Goal: Task Accomplishment & Management: Complete application form

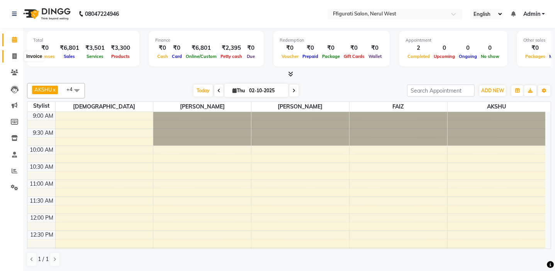
click at [14, 52] on span at bounding box center [15, 56] width 14 height 9
select select "service"
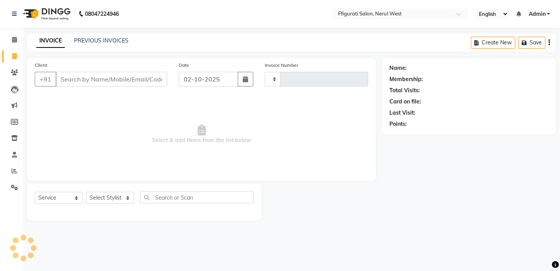
type input "1023"
select select "6023"
drag, startPoint x: 95, startPoint y: 78, endPoint x: 106, endPoint y: 81, distance: 11.1
click at [96, 79] on input "Client" at bounding box center [112, 79] width 112 height 15
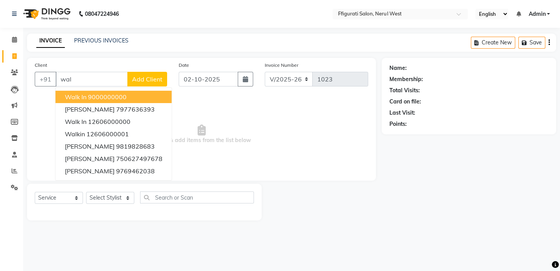
drag, startPoint x: 123, startPoint y: 96, endPoint x: 144, endPoint y: 152, distance: 59.5
click at [123, 96] on ngb-highlight "9000000000" at bounding box center [107, 97] width 39 height 8
type input "9000000000"
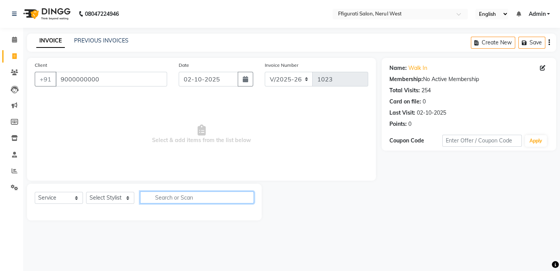
click at [177, 200] on input "text" at bounding box center [197, 197] width 114 height 12
type input "hair cut"
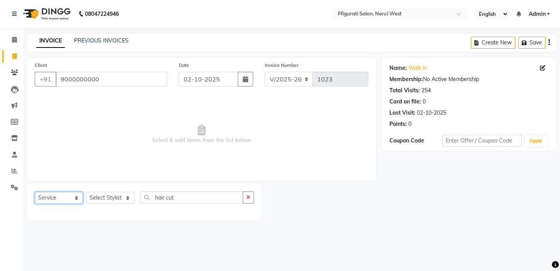
click at [65, 193] on select "Select Service Product Membership Package Voucher Prepaid Gift Card" at bounding box center [59, 198] width 48 height 12
drag, startPoint x: 116, startPoint y: 196, endPoint x: 144, endPoint y: 203, distance: 29.5
click at [116, 196] on select "Select Stylist [PERSON_NAME] [PERSON_NAME] [PERSON_NAME] Priyanka sana Suraiya …" at bounding box center [110, 198] width 48 height 12
click at [104, 79] on input "9000000000" at bounding box center [112, 79] width 112 height 15
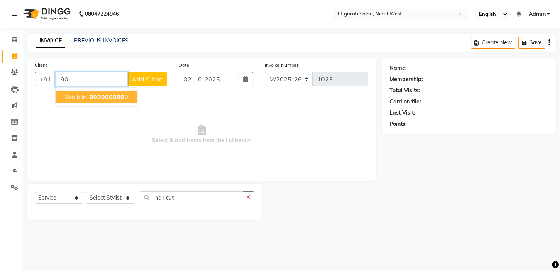
type input "9"
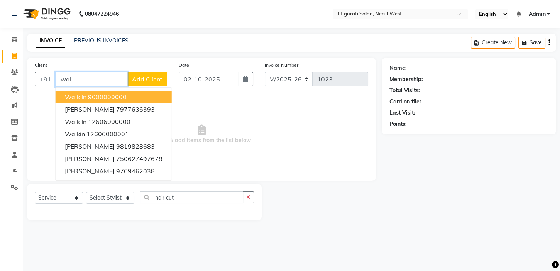
click at [122, 100] on ngb-highlight "9000000000" at bounding box center [107, 97] width 39 height 8
type input "9000000000"
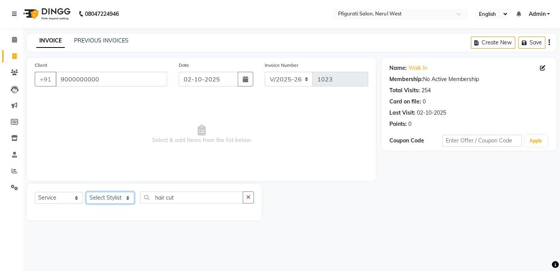
click at [106, 198] on select "Select Stylist [PERSON_NAME] [PERSON_NAME] [PERSON_NAME] Priyanka sana Suraiya …" at bounding box center [110, 198] width 48 height 12
select select "59371"
click at [86, 192] on select "Select Stylist [PERSON_NAME] [PERSON_NAME] [PERSON_NAME] Priyanka sana Suraiya …" at bounding box center [110, 198] width 48 height 12
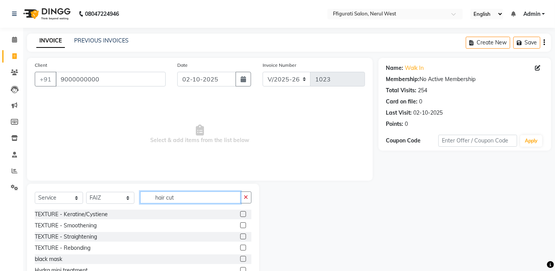
click at [198, 198] on input "hair cut" at bounding box center [190, 197] width 100 height 12
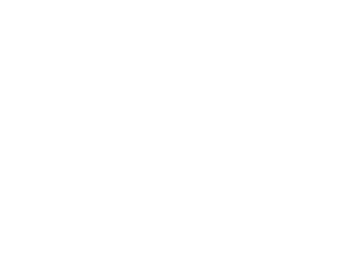
click at [221, 167] on html at bounding box center [182, 135] width 365 height 271
click at [115, 190] on html at bounding box center [280, 135] width 560 height 271
click at [116, 188] on html at bounding box center [280, 135] width 560 height 271
drag, startPoint x: 116, startPoint y: 188, endPoint x: 124, endPoint y: 135, distance: 53.5
click at [117, 187] on html at bounding box center [280, 135] width 560 height 271
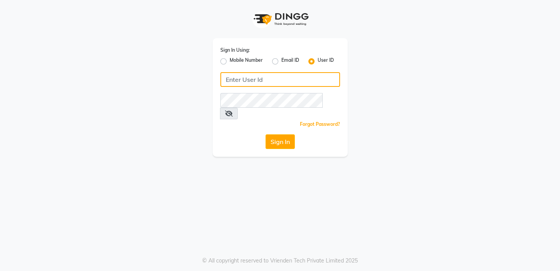
drag, startPoint x: 274, startPoint y: 81, endPoint x: 286, endPoint y: 147, distance: 67.1
click at [279, 80] on input "Username" at bounding box center [280, 79] width 120 height 15
type input "fssalon"
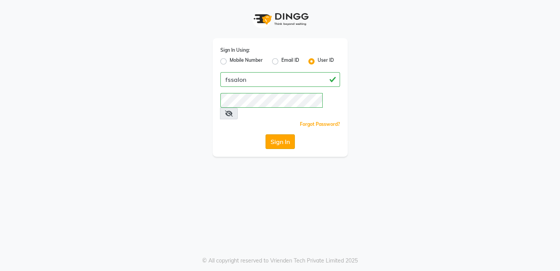
click at [271, 134] on button "Sign In" at bounding box center [280, 141] width 29 height 15
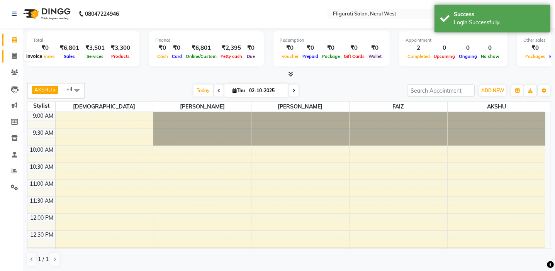
click at [13, 55] on icon at bounding box center [14, 56] width 4 height 6
select select "service"
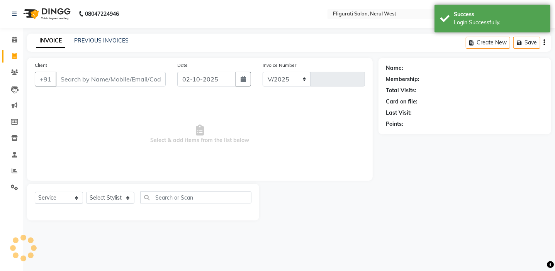
select select "6023"
type input "1023"
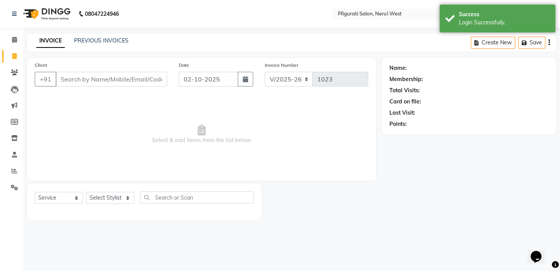
click at [114, 77] on input "Client" at bounding box center [112, 79] width 112 height 15
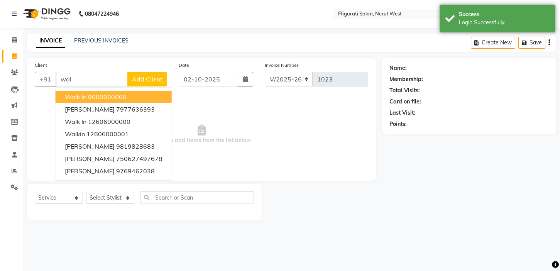
drag, startPoint x: 156, startPoint y: 92, endPoint x: 150, endPoint y: 100, distance: 9.9
click at [155, 92] on button "walk in 9000000000" at bounding box center [114, 97] width 116 height 12
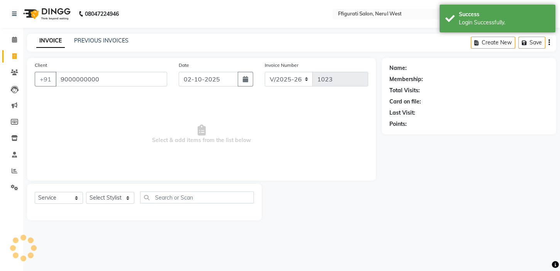
type input "9000000000"
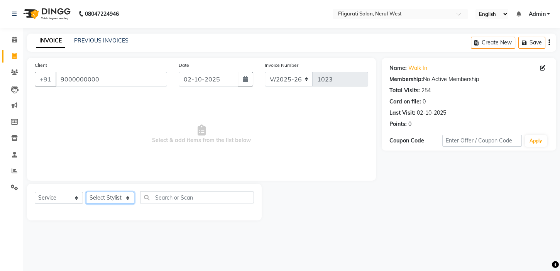
click at [117, 198] on select "Select Stylist [PERSON_NAME] [PERSON_NAME] [PERSON_NAME] Priyanka sana Suraiya …" at bounding box center [110, 198] width 48 height 12
select select "59371"
click at [86, 192] on select "Select Stylist [PERSON_NAME] [PERSON_NAME] [PERSON_NAME] Priyanka sana Suraiya …" at bounding box center [110, 198] width 48 height 12
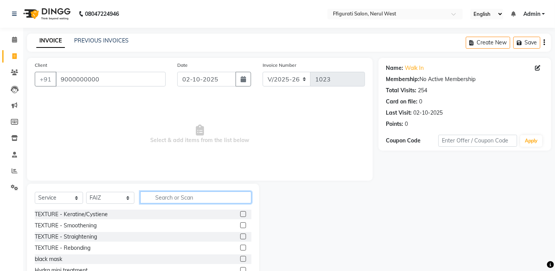
click at [165, 197] on input "text" at bounding box center [195, 197] width 111 height 12
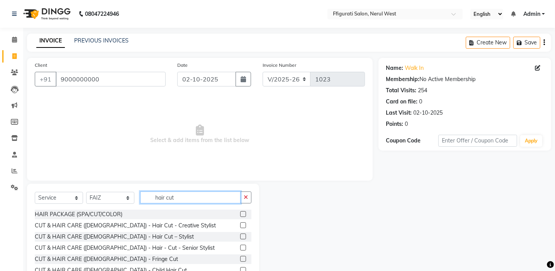
type input "hair cut"
click at [240, 235] on label at bounding box center [243, 236] width 6 height 6
click at [240, 235] on input "checkbox" at bounding box center [242, 236] width 5 height 5
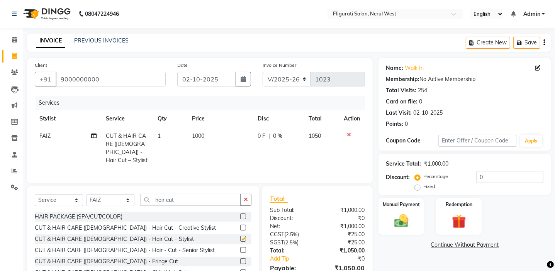
checkbox input "false"
click at [203, 135] on span "1000" at bounding box center [198, 135] width 12 height 7
select select "59371"
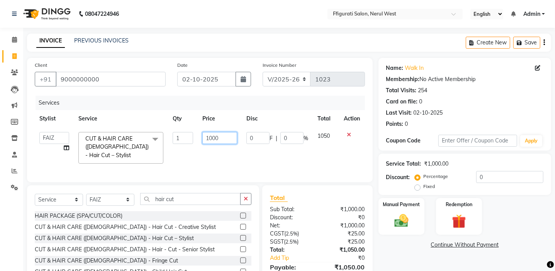
click at [239, 140] on td "1000" at bounding box center [220, 147] width 44 height 41
type input "1"
type input "750"
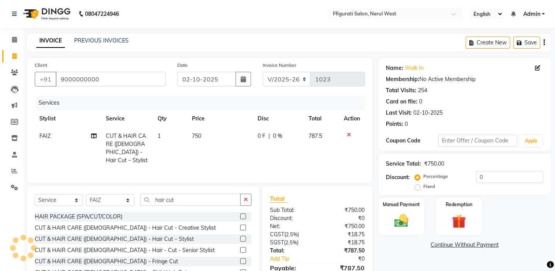
click at [423, 188] on label "Fixed" at bounding box center [429, 186] width 12 height 7
click at [418, 188] on input "Fixed" at bounding box center [418, 186] width 5 height 5
radio input "true"
click at [489, 177] on input "0" at bounding box center [509, 177] width 67 height 12
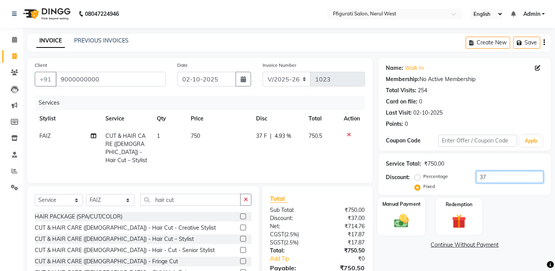
type input "37"
drag, startPoint x: 383, startPoint y: 213, endPoint x: 392, endPoint y: 218, distance: 10.1
click at [384, 213] on div "Manual Payment" at bounding box center [401, 216] width 48 height 38
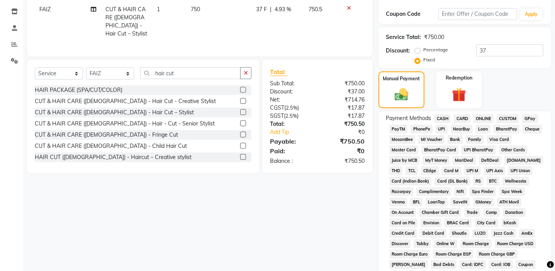
scroll to position [105, 0]
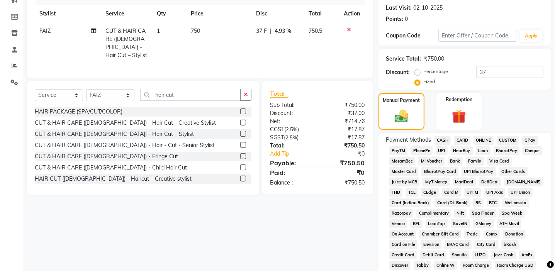
click at [532, 139] on span "GPay" at bounding box center [530, 140] width 16 height 9
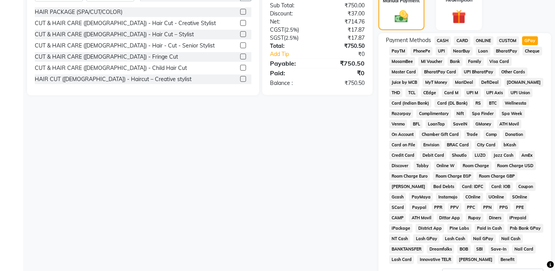
scroll to position [300, 0]
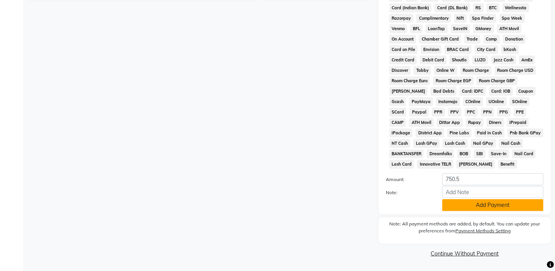
click at [496, 206] on button "Add Payment" at bounding box center [492, 205] width 101 height 12
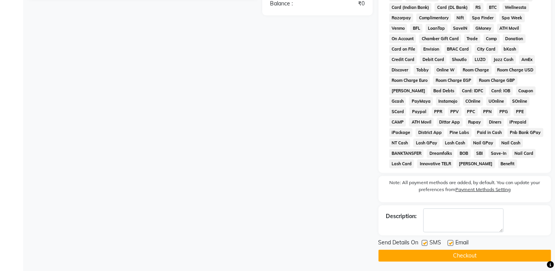
scroll to position [302, 0]
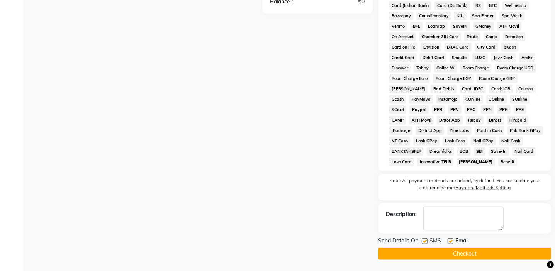
click at [423, 240] on label at bounding box center [424, 241] width 6 height 6
click at [423, 240] on input "checkbox" at bounding box center [423, 241] width 5 height 5
checkbox input "false"
click at [449, 242] on label at bounding box center [450, 241] width 6 height 6
click at [449, 242] on input "checkbox" at bounding box center [449, 241] width 5 height 5
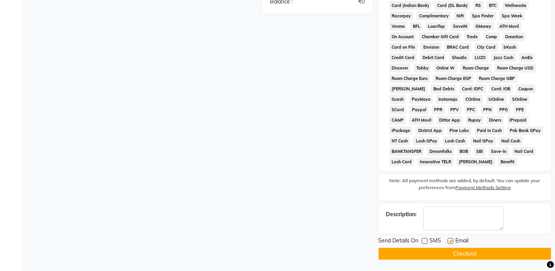
checkbox input "false"
click at [447, 251] on button "Checkout" at bounding box center [464, 254] width 173 height 12
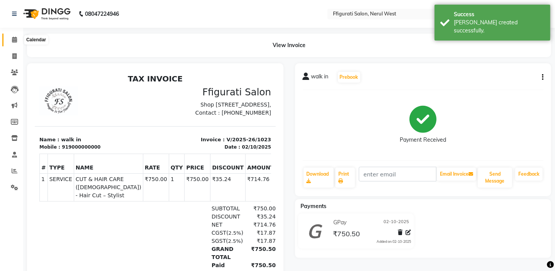
click at [15, 39] on icon at bounding box center [14, 40] width 5 height 6
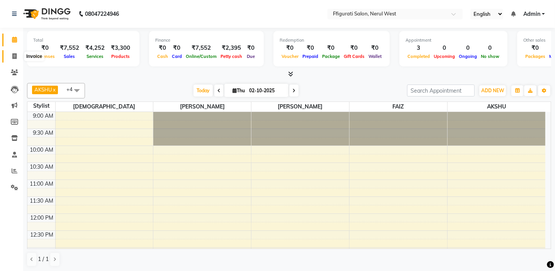
click at [12, 52] on span at bounding box center [15, 56] width 14 height 9
select select "service"
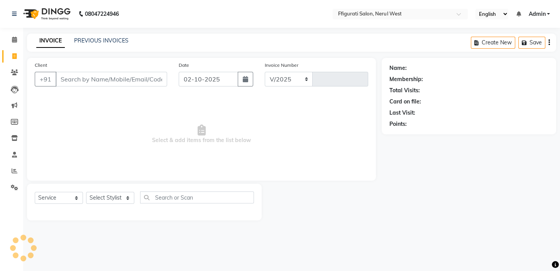
select select "6023"
type input "1024"
click at [112, 42] on link "PREVIOUS INVOICES" at bounding box center [101, 40] width 54 height 7
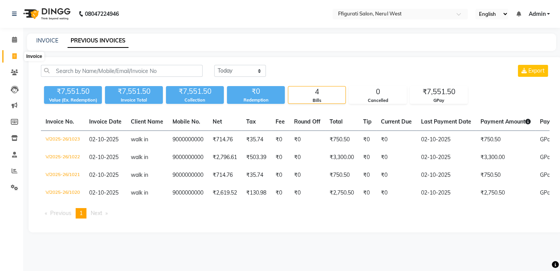
click at [14, 56] on icon at bounding box center [14, 56] width 4 height 6
select select "service"
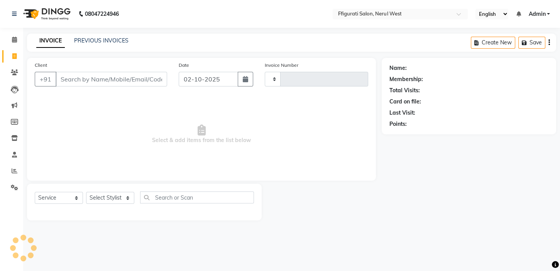
type input "1024"
select select "6023"
click at [112, 81] on input "Client" at bounding box center [112, 79] width 112 height 15
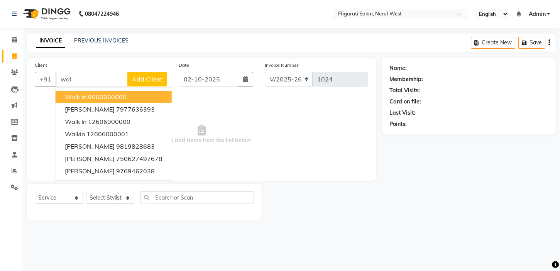
click at [108, 99] on ngb-highlight "9000000000" at bounding box center [107, 97] width 39 height 8
type input "9000000000"
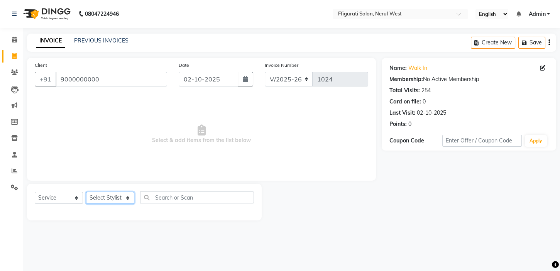
click at [105, 196] on select "Select Stylist [PERSON_NAME] [PERSON_NAME] [PERSON_NAME] Priyanka sana Suraiya …" at bounding box center [110, 198] width 48 height 12
select select "59371"
click at [86, 192] on select "Select Stylist [PERSON_NAME] [PERSON_NAME] [PERSON_NAME] Priyanka sana Suraiya …" at bounding box center [110, 198] width 48 height 12
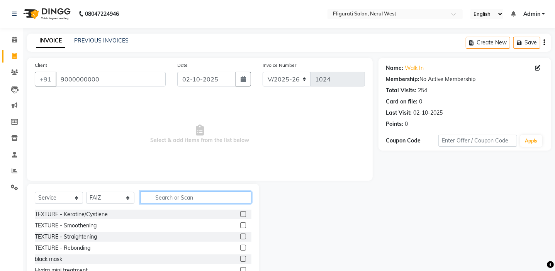
click at [170, 201] on input "text" at bounding box center [195, 197] width 111 height 12
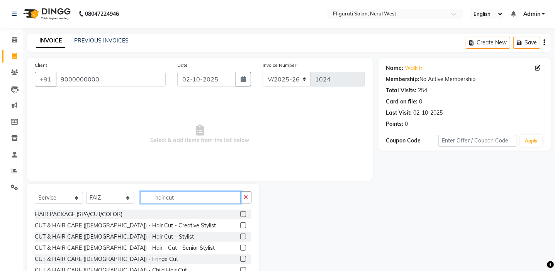
type input "hair cut"
click at [240, 247] on label at bounding box center [243, 248] width 6 height 6
click at [240, 247] on input "checkbox" at bounding box center [242, 247] width 5 height 5
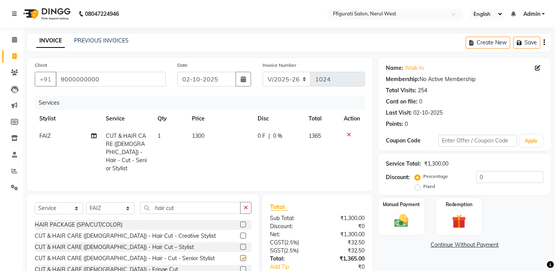
checkbox input "false"
click at [202, 135] on span "1300" at bounding box center [198, 135] width 12 height 7
select select "59371"
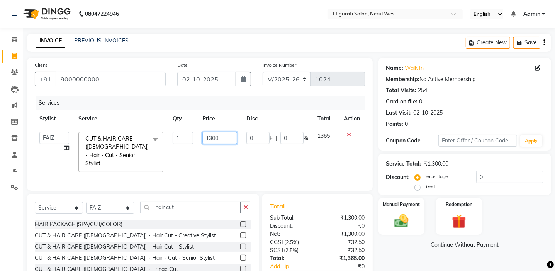
click at [222, 137] on input "1300" at bounding box center [219, 138] width 35 height 12
type input "1"
type input "350"
click at [423, 186] on label "Fixed" at bounding box center [429, 186] width 12 height 7
click at [416, 186] on input "Fixed" at bounding box center [418, 186] width 5 height 5
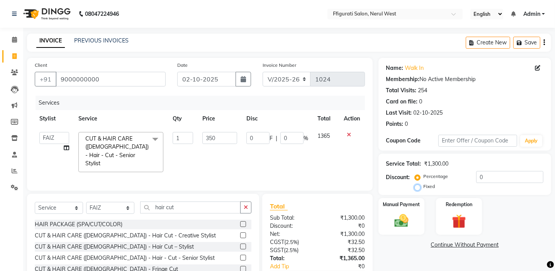
radio input "true"
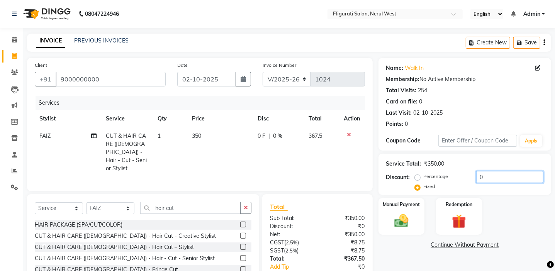
click at [501, 179] on input "0" at bounding box center [509, 177] width 67 height 12
click at [206, 145] on td "350" at bounding box center [220, 152] width 66 height 50
select select "59371"
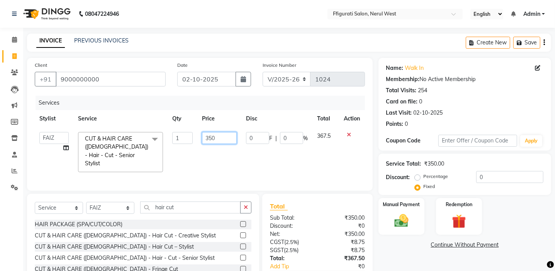
drag, startPoint x: 219, startPoint y: 134, endPoint x: 218, endPoint y: 146, distance: 12.0
click at [220, 135] on input "350" at bounding box center [219, 138] width 35 height 12
type input "3"
type input "750"
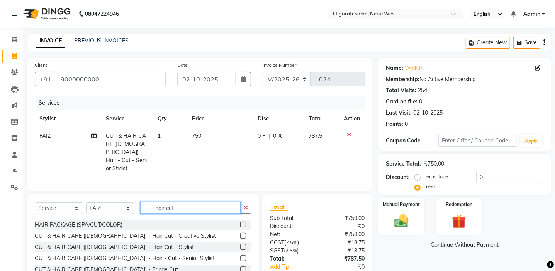
click at [178, 203] on input "hair cut" at bounding box center [190, 208] width 100 height 12
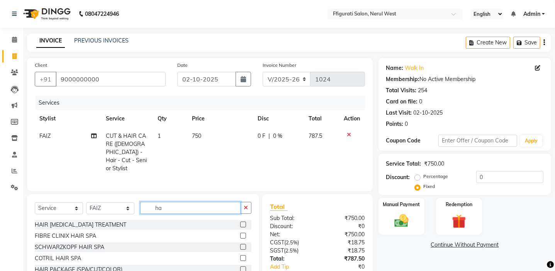
type input "h"
type input "hair"
click at [240, 255] on label at bounding box center [243, 258] width 6 height 6
click at [240, 256] on input "checkbox" at bounding box center [242, 258] width 5 height 5
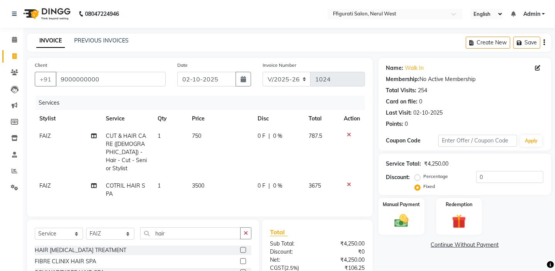
checkbox input "false"
click at [35, 181] on td "FAIZ" at bounding box center [68, 189] width 66 height 25
select select "59371"
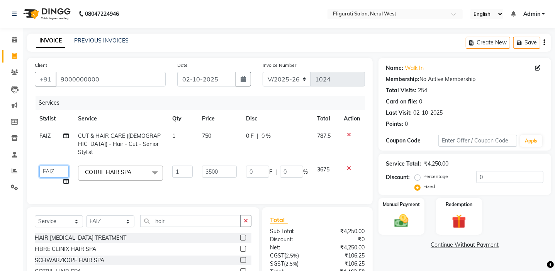
click at [62, 166] on select "[PERSON_NAME] [PERSON_NAME] [PERSON_NAME] Priyanka sana Suraiya Tabbasum" at bounding box center [53, 172] width 29 height 12
select select "43233"
click at [228, 166] on input "3500" at bounding box center [219, 172] width 35 height 12
click at [207, 166] on input "3500" at bounding box center [219, 172] width 35 height 12
type input "500"
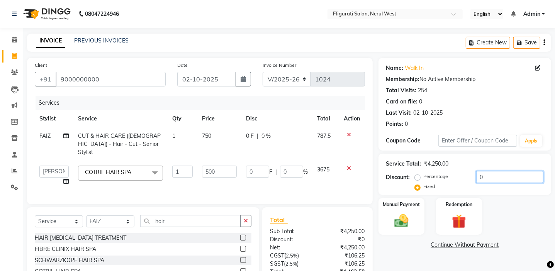
click at [490, 177] on input "0" at bounding box center [509, 177] width 67 height 12
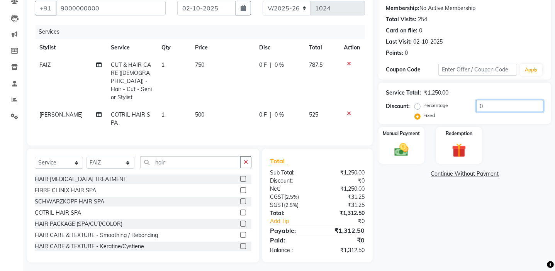
scroll to position [71, 0]
type input "0"
type input "62"
click at [405, 149] on img at bounding box center [401, 149] width 24 height 17
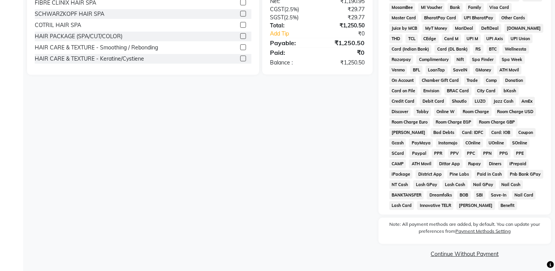
scroll to position [118, 0]
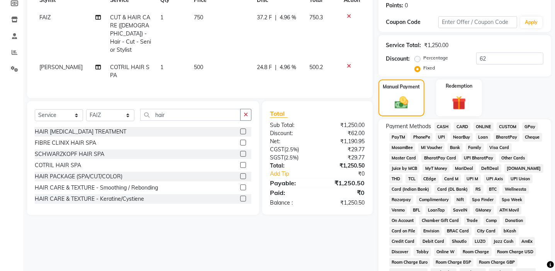
click at [532, 125] on span "GPay" at bounding box center [530, 126] width 16 height 9
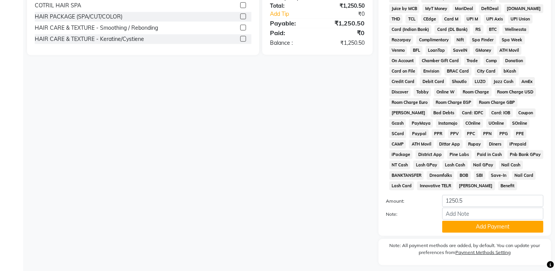
scroll to position [300, 0]
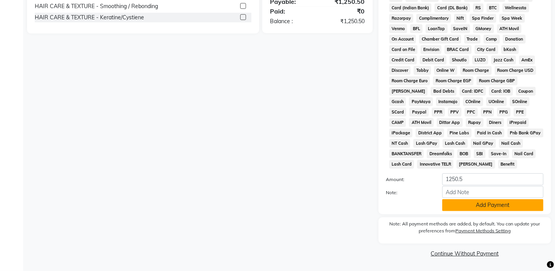
click at [501, 206] on button "Add Payment" at bounding box center [492, 205] width 101 height 12
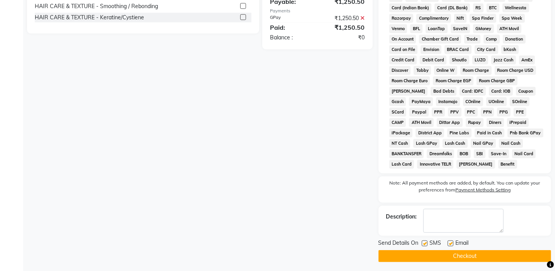
scroll to position [302, 0]
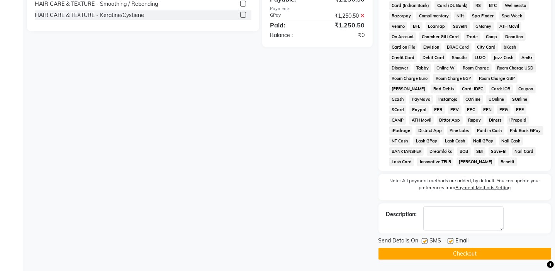
click at [421, 239] on label at bounding box center [424, 241] width 6 height 6
click at [421, 239] on input "checkbox" at bounding box center [423, 241] width 5 height 5
checkbox input "false"
click at [451, 241] on label at bounding box center [450, 241] width 6 height 6
click at [451, 241] on input "checkbox" at bounding box center [449, 241] width 5 height 5
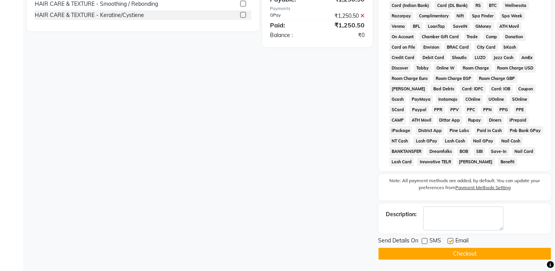
checkbox input "false"
click at [448, 251] on button "Checkout" at bounding box center [464, 254] width 173 height 12
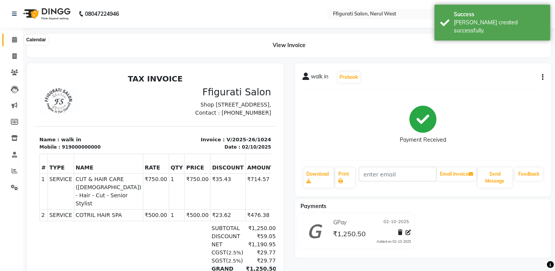
click at [12, 37] on icon at bounding box center [14, 40] width 5 height 6
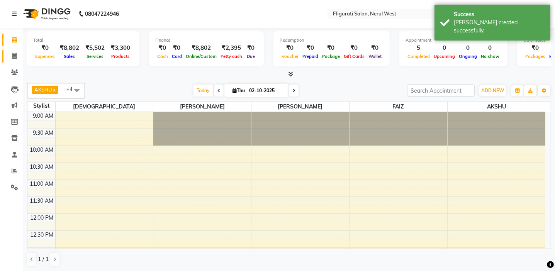
click at [15, 53] on icon at bounding box center [14, 56] width 4 height 6
select select "service"
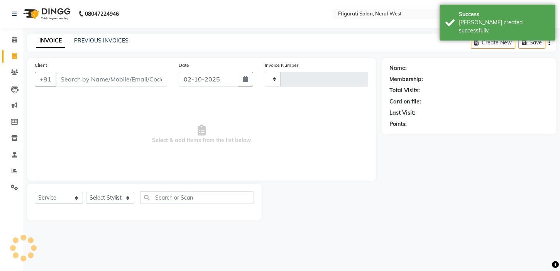
type input "1025"
select select "6023"
click at [131, 41] on div "INVOICE PREVIOUS INVOICES" at bounding box center [82, 41] width 111 height 9
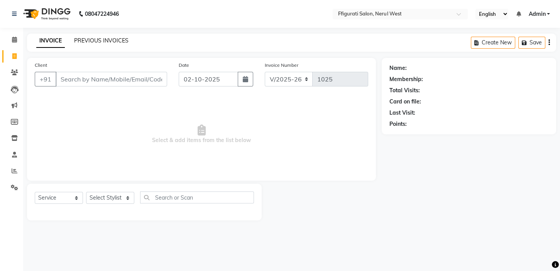
click at [117, 42] on link "PREVIOUS INVOICES" at bounding box center [101, 40] width 54 height 7
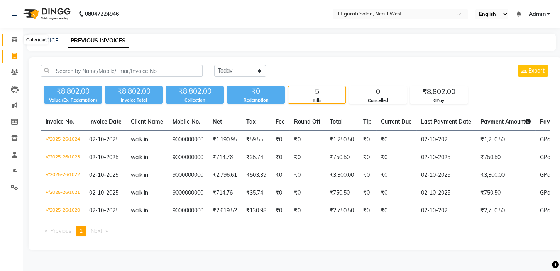
click at [14, 39] on icon at bounding box center [14, 40] width 5 height 6
